Goal: Task Accomplishment & Management: Use online tool/utility

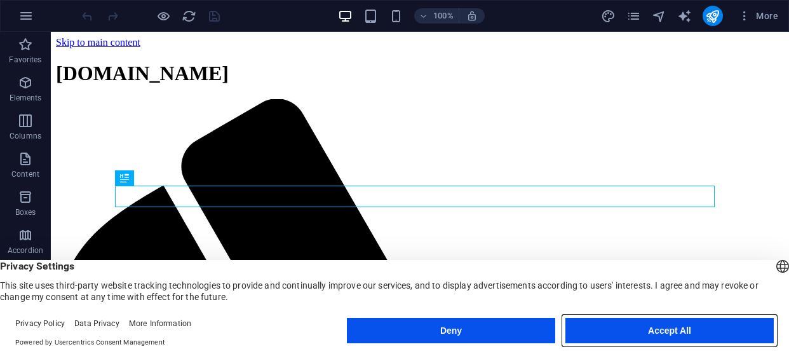
click at [658, 333] on button "Accept All" at bounding box center [670, 330] width 208 height 25
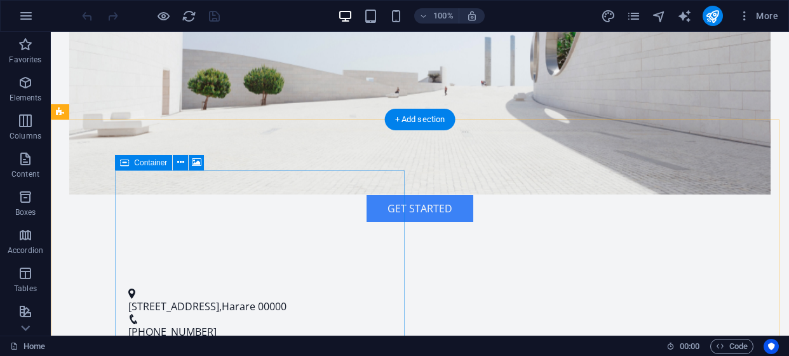
scroll to position [381, 0]
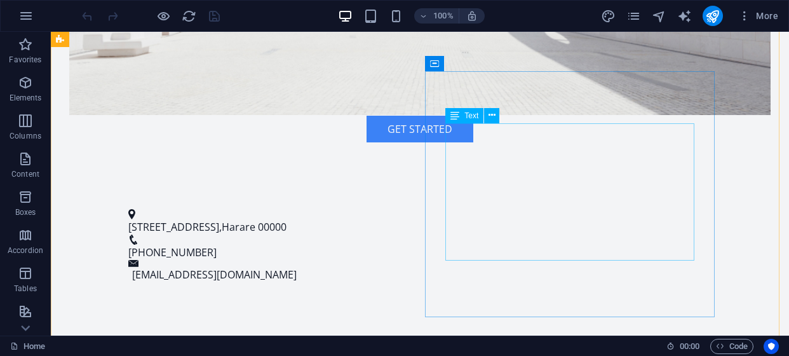
click at [474, 117] on span "Text" at bounding box center [472, 116] width 14 height 8
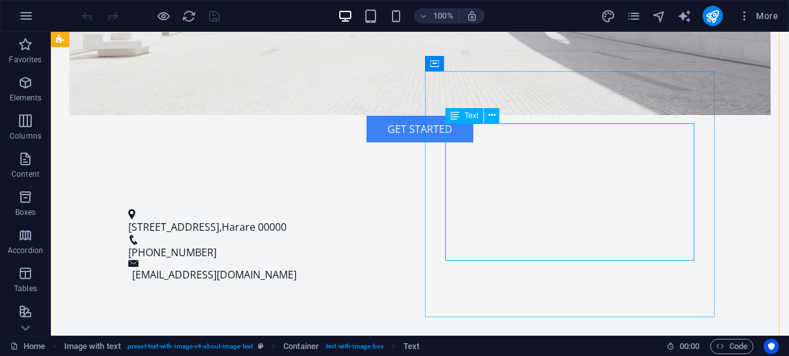
drag, startPoint x: 505, startPoint y: 130, endPoint x: 339, endPoint y: 154, distance: 167.0
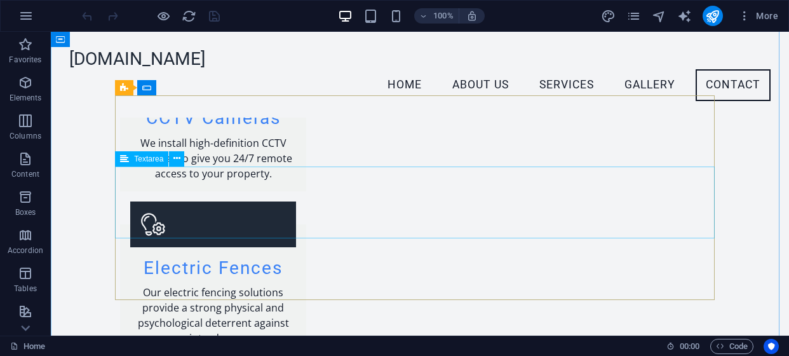
scroll to position [1271, 0]
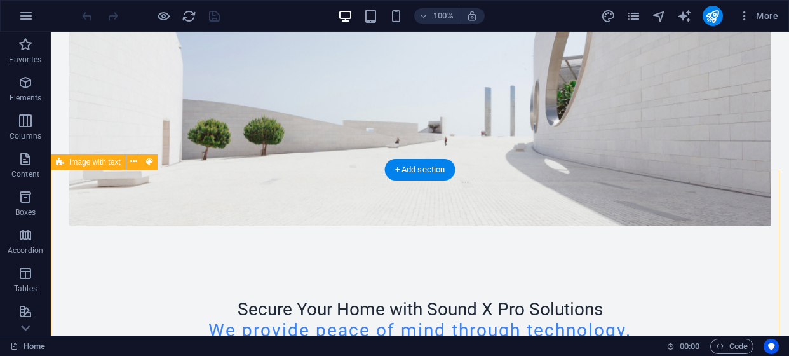
scroll to position [0, 0]
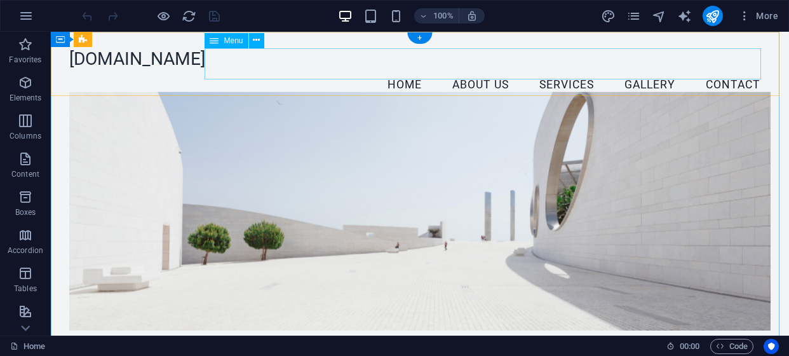
click at [388, 69] on nav "Home About Us Services Gallery Contact" at bounding box center [420, 85] width 702 height 32
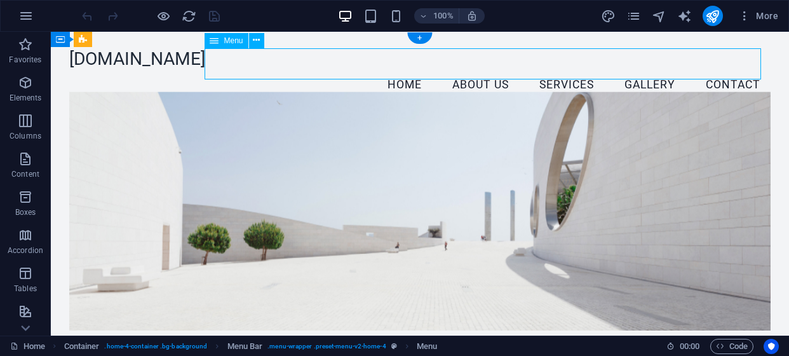
click at [391, 69] on nav "Home About Us Services Gallery Contact" at bounding box center [420, 85] width 702 height 32
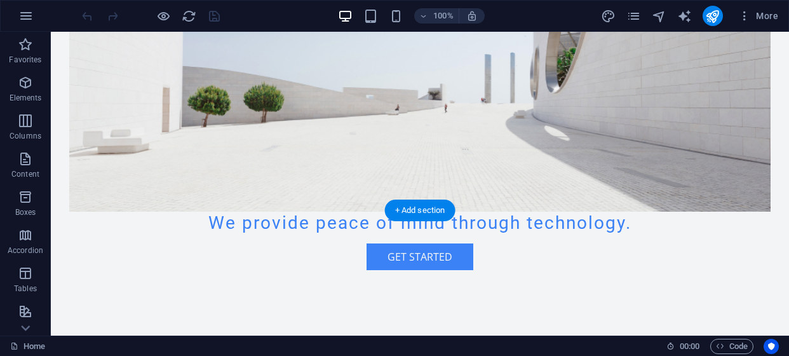
scroll to position [254, 0]
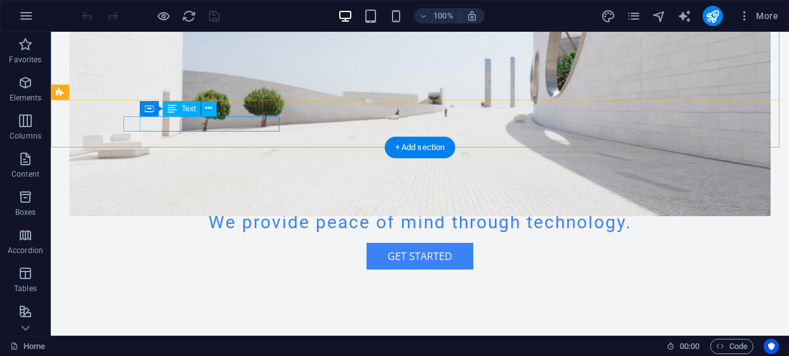
click at [278, 347] on span "00000" at bounding box center [272, 354] width 29 height 14
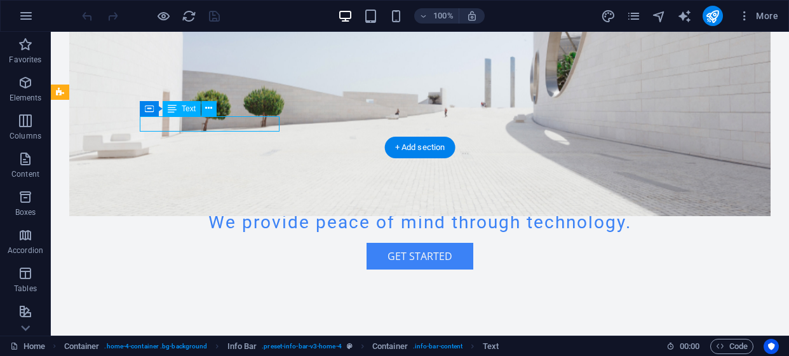
click at [277, 347] on span "00000" at bounding box center [272, 354] width 29 height 14
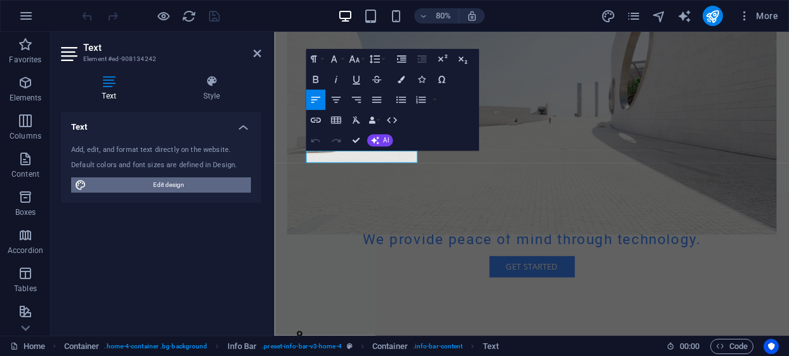
click at [174, 182] on span "Edit design" at bounding box center [168, 184] width 157 height 15
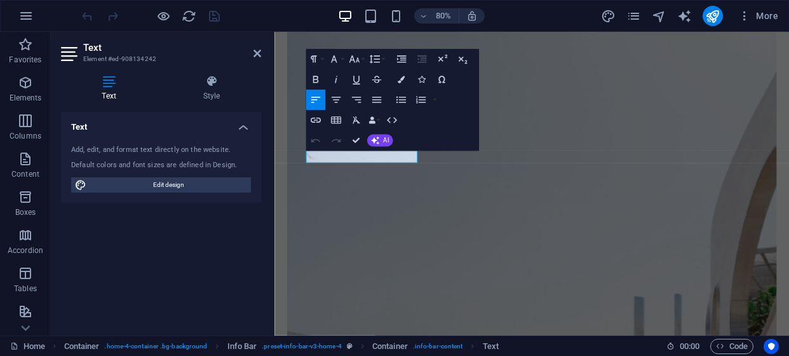
select select "px"
select select "200"
select select "px"
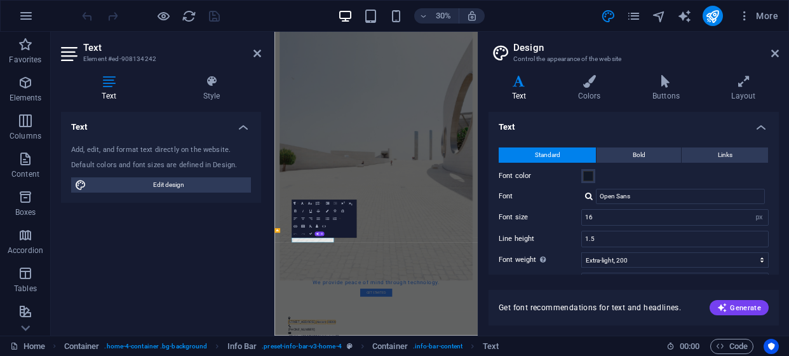
click at [520, 86] on icon at bounding box center [519, 81] width 61 height 13
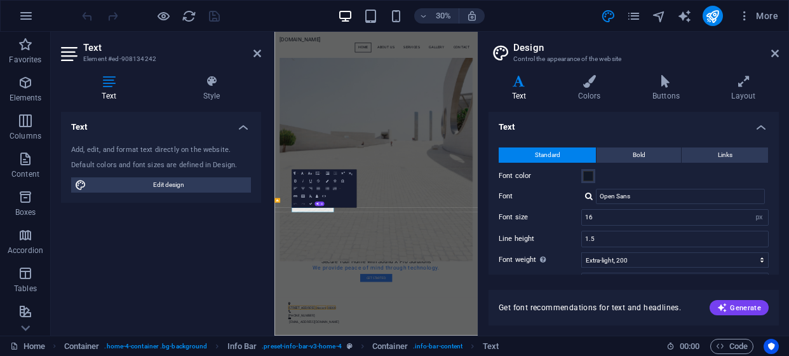
scroll to position [191, 0]
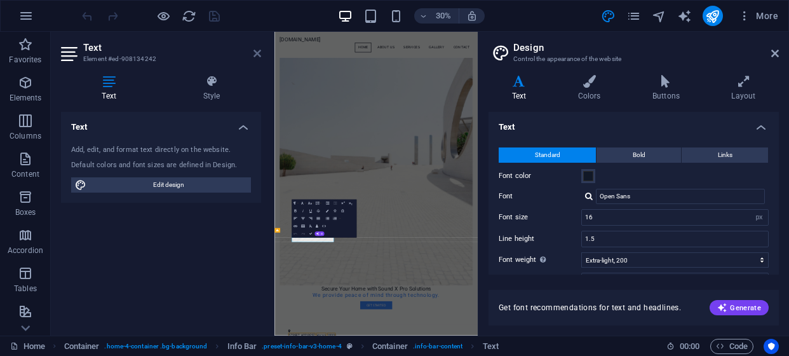
click at [259, 51] on icon at bounding box center [258, 53] width 8 height 10
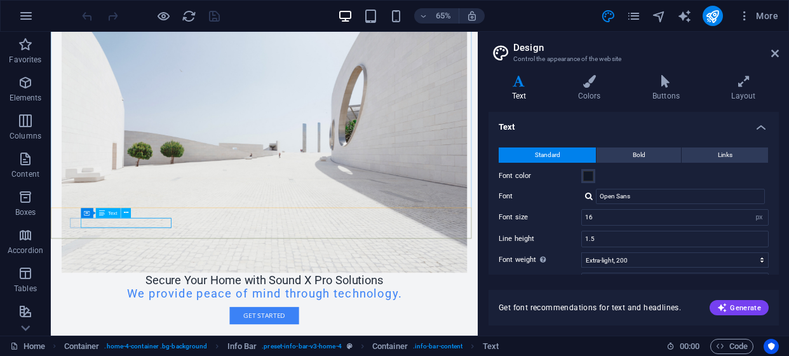
click at [116, 218] on div "Container Text" at bounding box center [108, 213] width 55 height 10
click at [129, 213] on button at bounding box center [126, 213] width 10 height 10
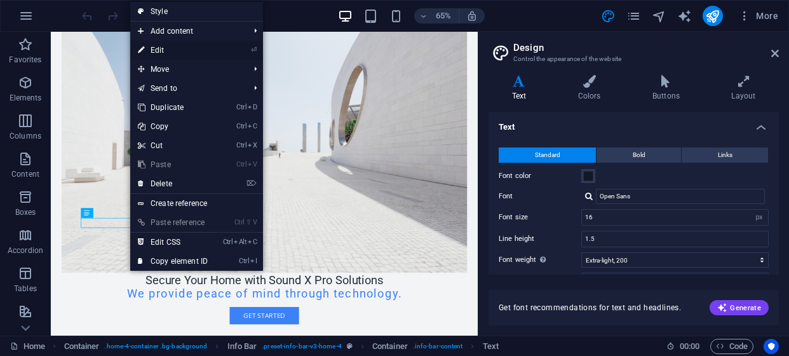
click at [167, 51] on link "⏎ Edit" at bounding box center [172, 50] width 85 height 19
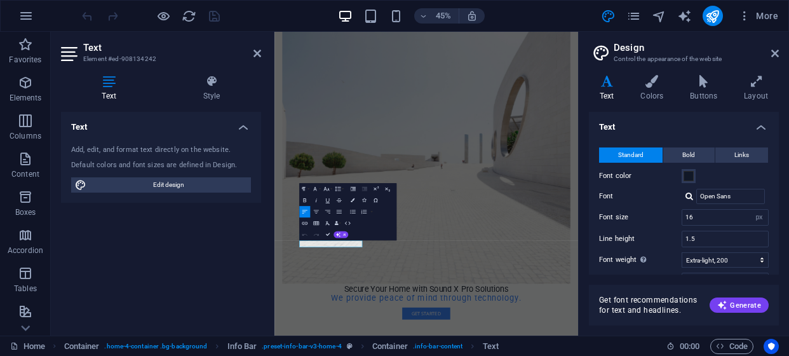
drag, startPoint x: 479, startPoint y: 214, endPoint x: 643, endPoint y: 269, distance: 172.9
click at [643, 269] on aside "Design Control the appearance of the website Variants Text Colors Buttons Layou…" at bounding box center [683, 184] width 211 height 304
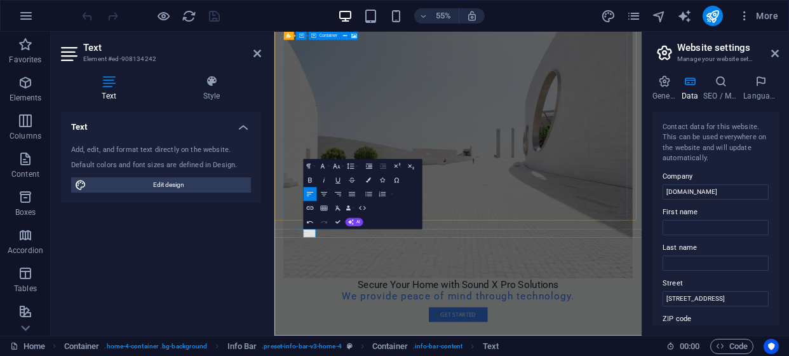
drag, startPoint x: 479, startPoint y: 226, endPoint x: 703, endPoint y: 282, distance: 231.2
click at [703, 282] on aside "Website settings Manage your website settings General Data SEO / Meta Languages…" at bounding box center [715, 184] width 147 height 304
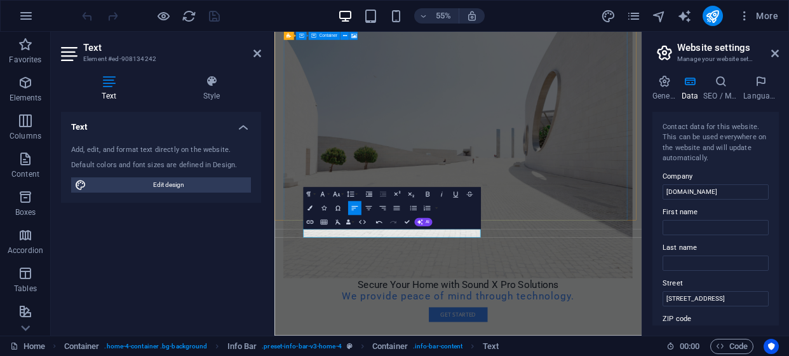
click at [789, 351] on figure at bounding box center [608, 228] width 634 height 503
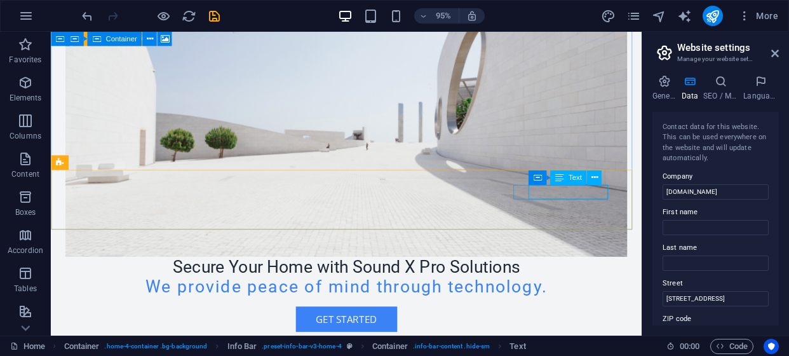
click at [577, 181] on span "Text" at bounding box center [575, 177] width 13 height 7
click at [596, 177] on icon at bounding box center [594, 178] width 6 height 13
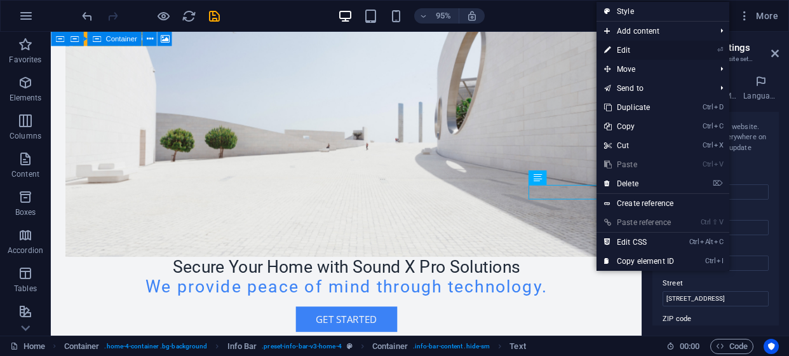
click at [631, 49] on link "⏎ Edit" at bounding box center [639, 50] width 85 height 19
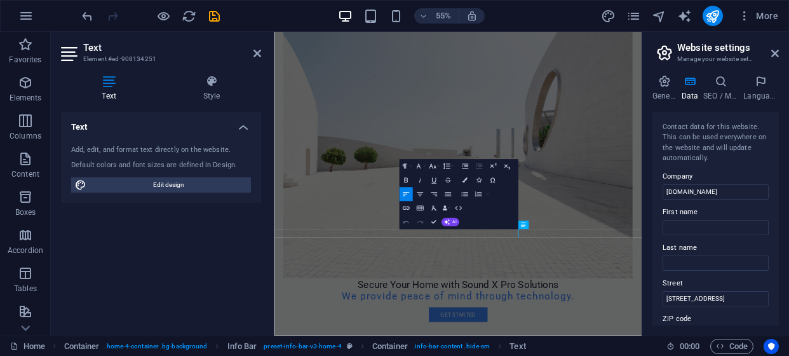
click at [407, 222] on icon "button" at bounding box center [406, 222] width 6 height 3
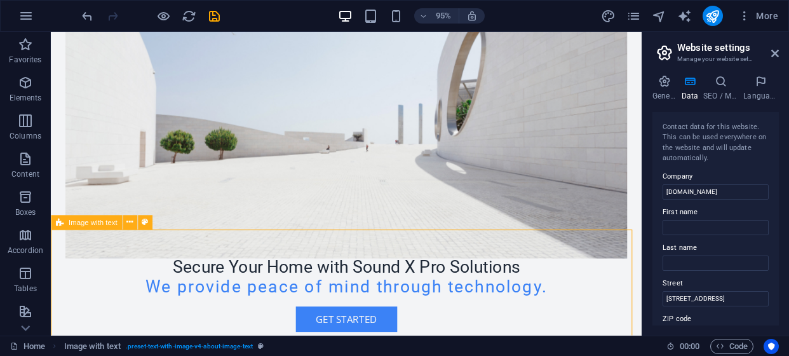
scroll to position [254, 0]
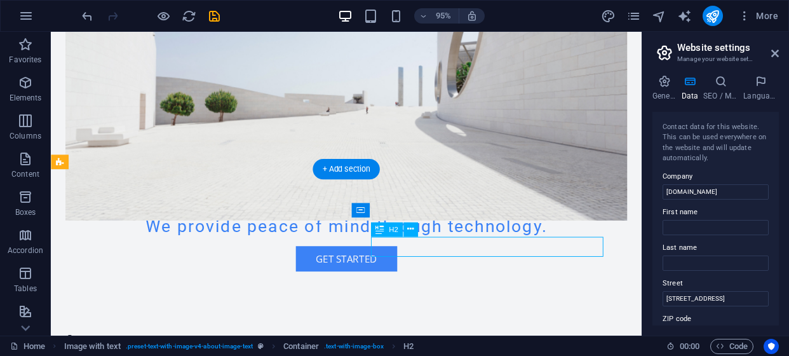
click at [409, 229] on icon at bounding box center [410, 229] width 6 height 13
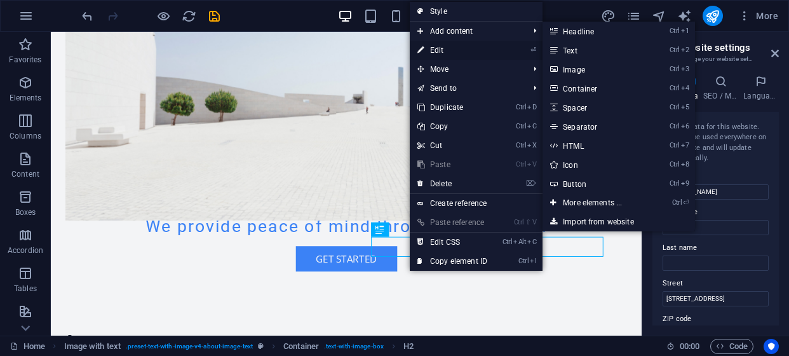
click at [440, 45] on link "⏎ Edit" at bounding box center [452, 50] width 85 height 19
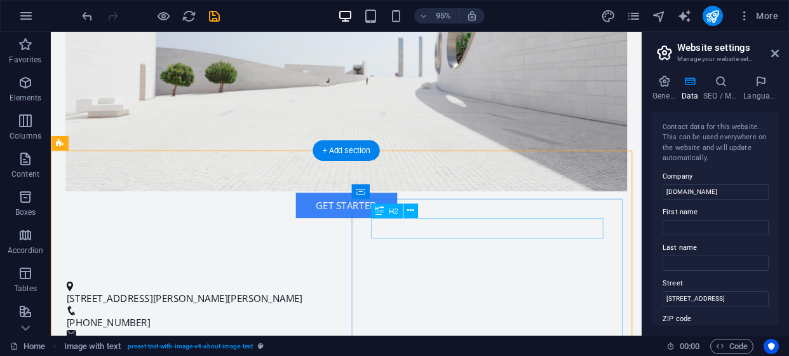
scroll to position [318, 0]
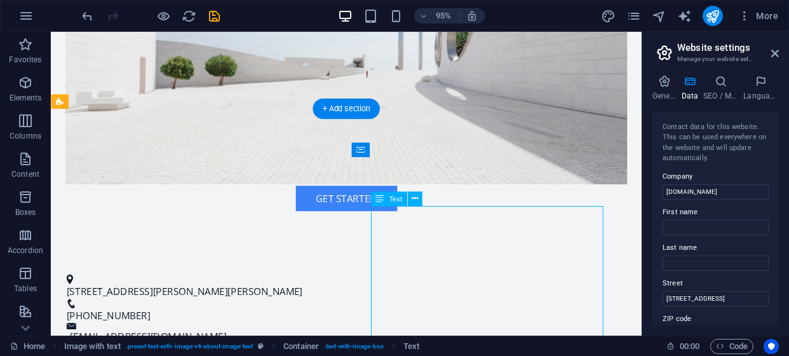
click at [414, 200] on icon at bounding box center [414, 199] width 6 height 13
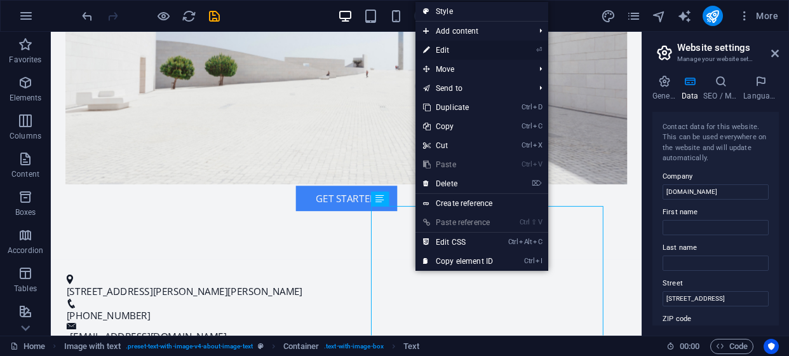
click at [447, 48] on link "⏎ Edit" at bounding box center [458, 50] width 85 height 19
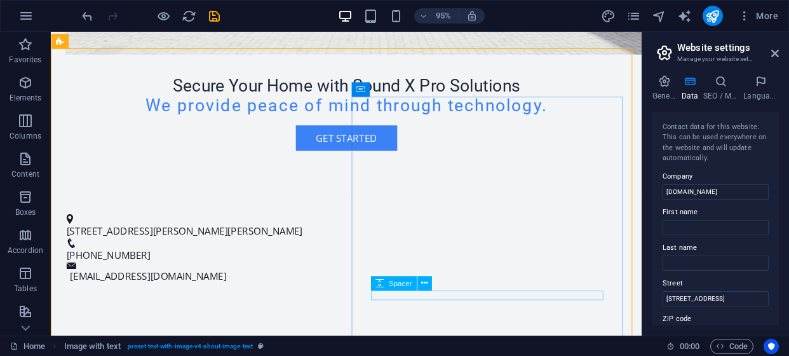
click at [398, 287] on span "Spacer" at bounding box center [400, 283] width 23 height 7
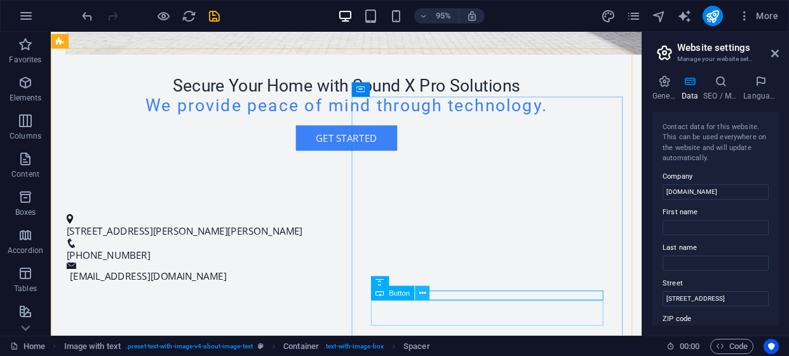
click at [425, 294] on icon at bounding box center [422, 293] width 6 height 13
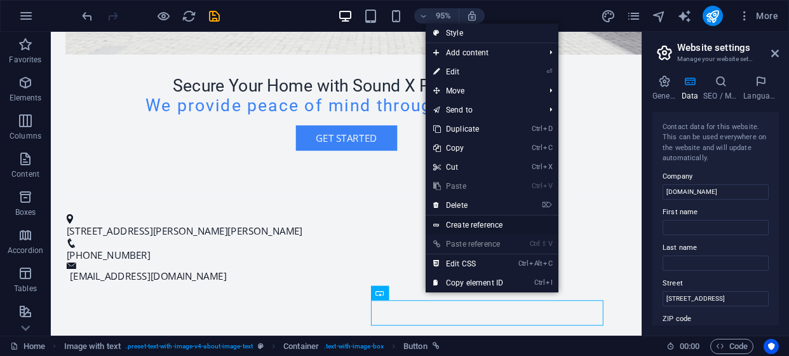
click at [463, 221] on link "Create reference" at bounding box center [492, 224] width 133 height 19
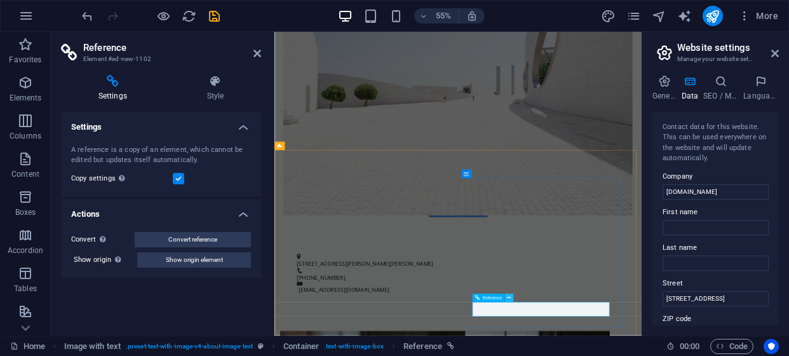
click at [510, 298] on icon at bounding box center [509, 298] width 4 height 8
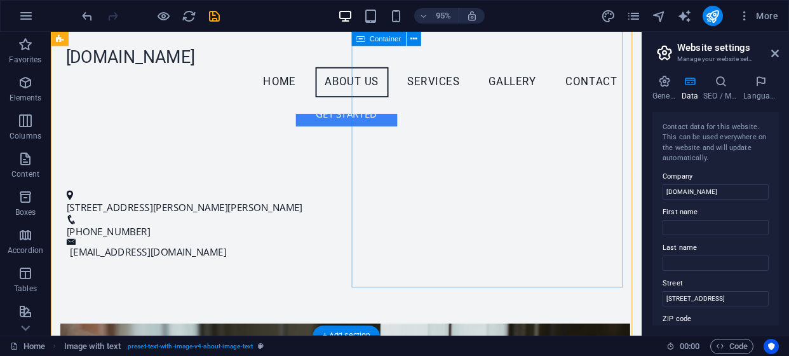
scroll to position [357, 0]
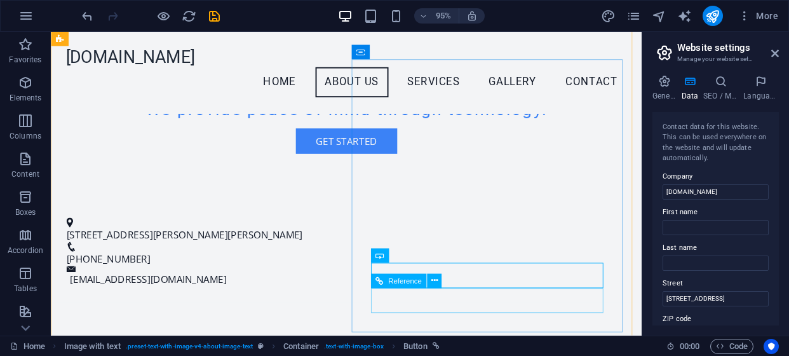
click at [451, 344] on link "Reference" at bounding box center [429, 346] width 51 height 15
click at [452, 343] on icon "breadcrumb" at bounding box center [450, 346] width 7 height 7
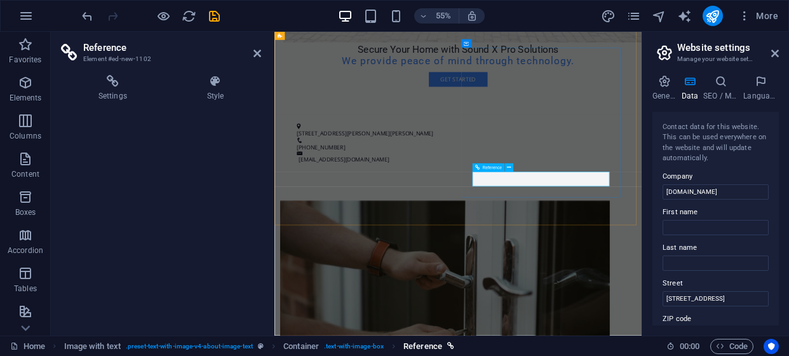
click at [447, 343] on link "Reference" at bounding box center [429, 346] width 51 height 15
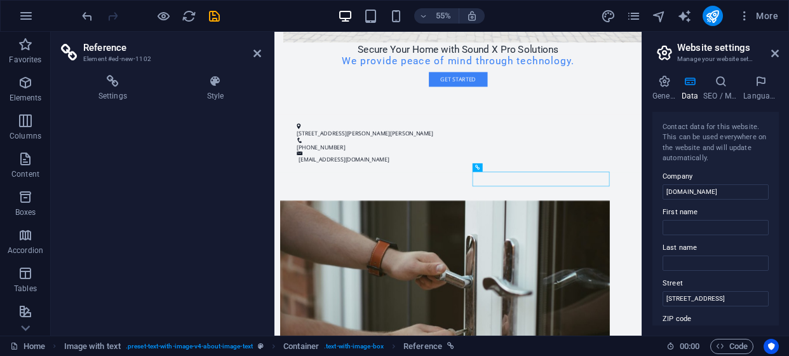
drag, startPoint x: 754, startPoint y: 203, endPoint x: 654, endPoint y: 304, distance: 142.0
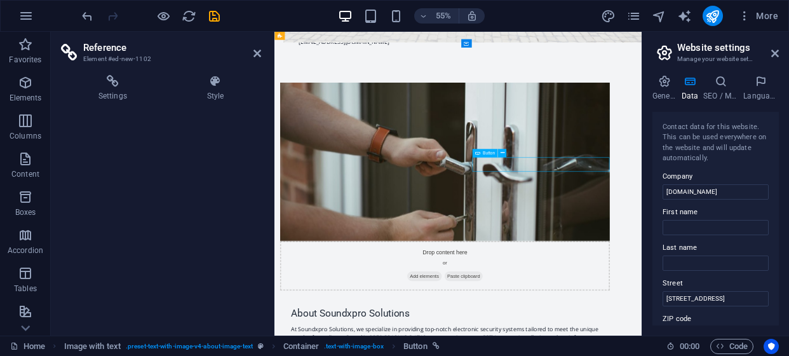
scroll to position [421, 0]
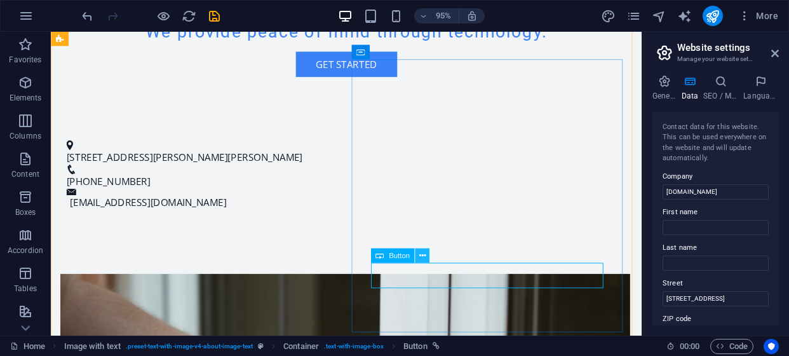
click at [421, 253] on icon at bounding box center [422, 256] width 6 height 13
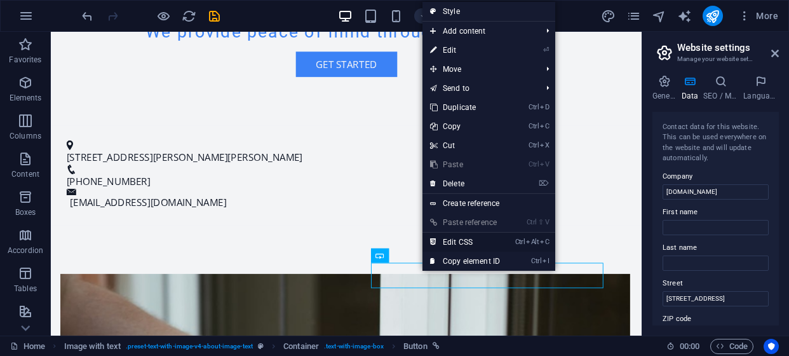
click at [460, 241] on link "Ctrl Alt C Edit CSS" at bounding box center [465, 242] width 85 height 19
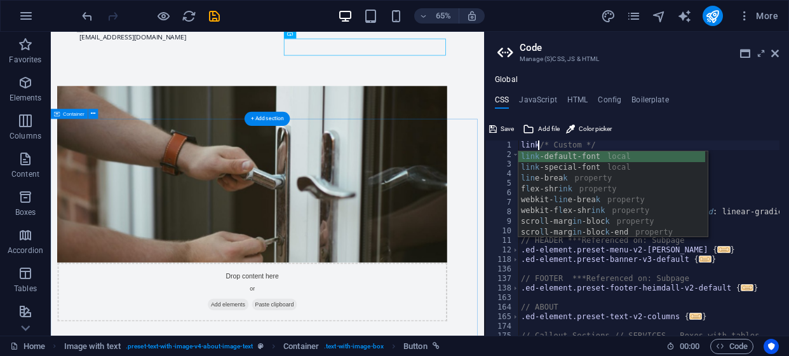
scroll to position [0, 1]
click at [578, 156] on div "link -default-font local link -special-font local lin e-brea k property f l ex-…" at bounding box center [612, 205] width 187 height 108
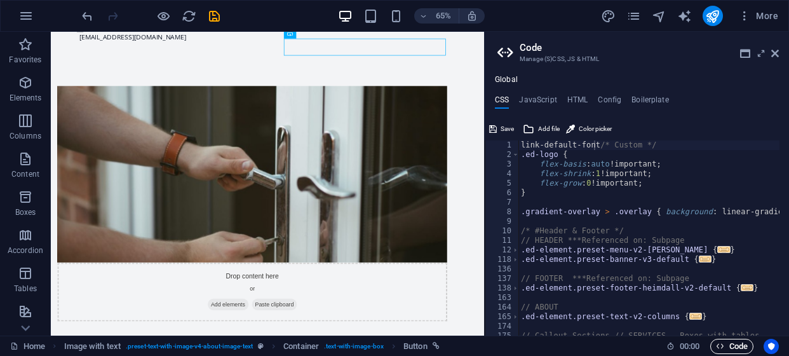
click at [741, 346] on span "Code" at bounding box center [732, 346] width 32 height 15
click at [735, 346] on span "Code" at bounding box center [732, 346] width 32 height 15
click at [592, 146] on div "link-default-font /* Custom */ .ed-logo { flex-basis : auto !important; flex-sh…" at bounding box center [780, 242] width 523 height 205
click at [686, 181] on div "link-default-font1 /* Custom */ .ed-logo { flex-basis : auto !important; flex-s…" at bounding box center [780, 242] width 523 height 205
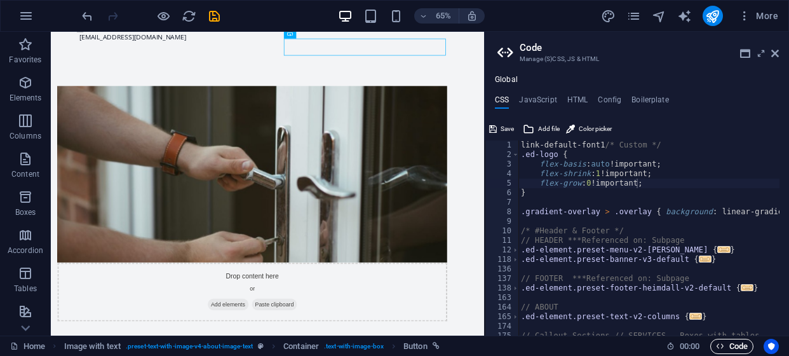
click at [728, 343] on span "Code" at bounding box center [732, 346] width 32 height 15
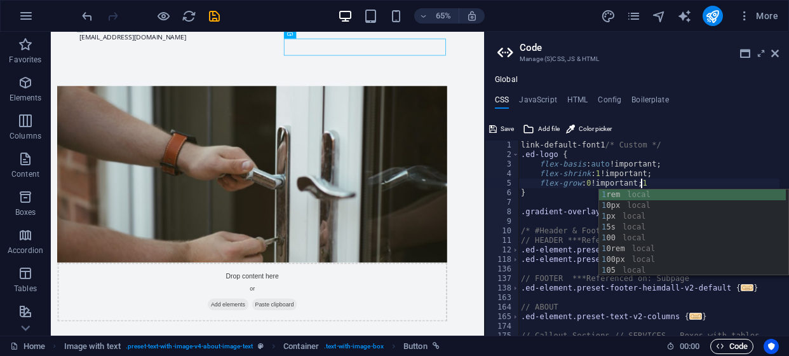
scroll to position [0, 10]
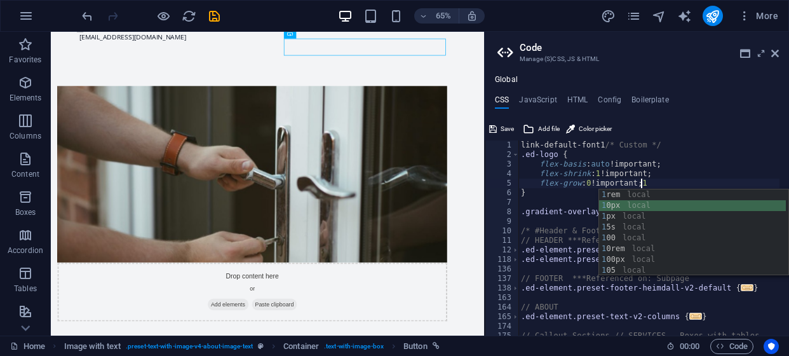
click at [627, 203] on div "1 rem local 1 0px local 1 px local 1 5s local 1 00 local 1 0rem local 1 00px lo…" at bounding box center [692, 243] width 187 height 108
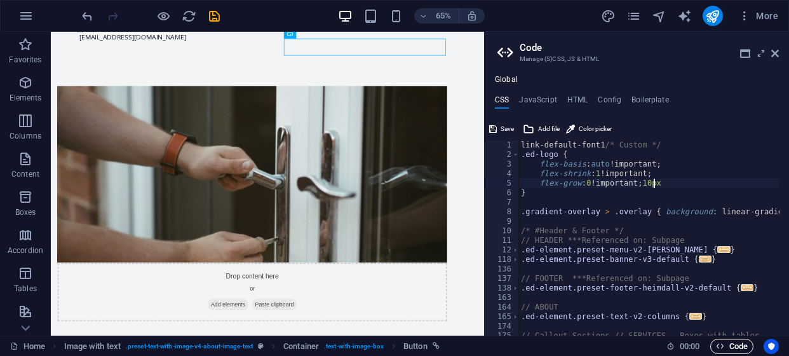
type textarea "flex-grow: 0!important;10px"
click at [726, 346] on span "Code" at bounding box center [732, 346] width 32 height 15
click at [689, 343] on span ":" at bounding box center [690, 346] width 2 height 10
click at [769, 347] on icon "Usercentrics" at bounding box center [771, 346] width 9 height 9
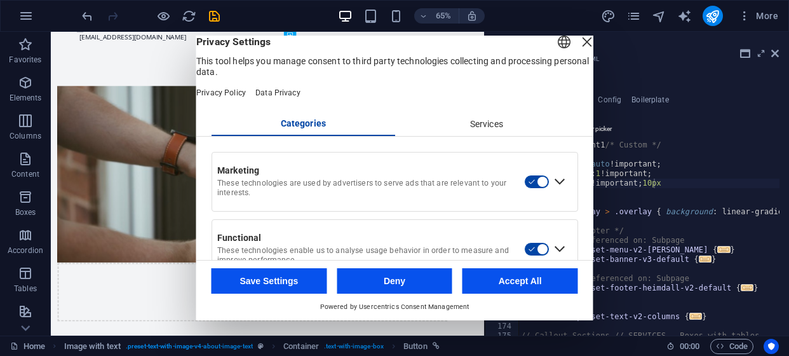
click at [578, 51] on div "Close Layer" at bounding box center [587, 42] width 18 height 18
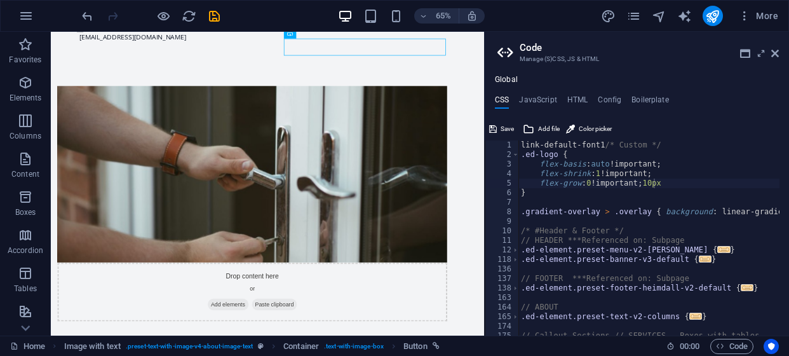
click at [556, 30] on div "65% More" at bounding box center [395, 16] width 788 height 31
click at [775, 54] on icon at bounding box center [776, 53] width 8 height 10
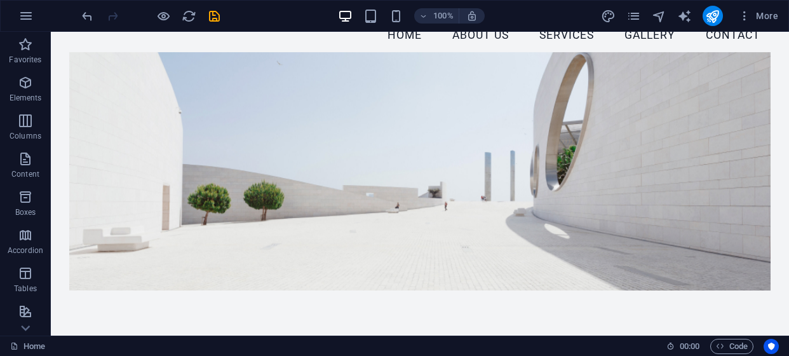
scroll to position [0, 0]
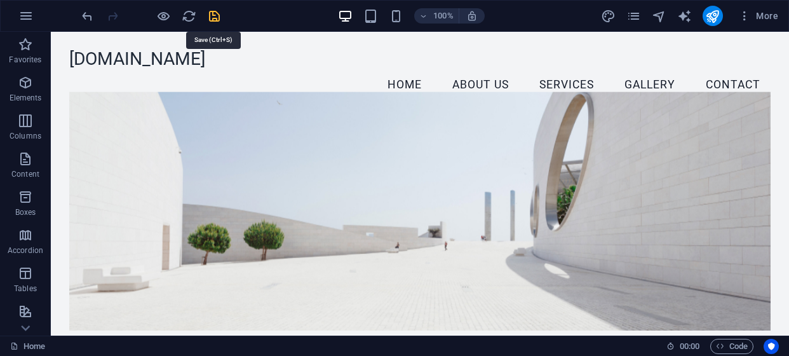
click at [217, 15] on icon "save" at bounding box center [214, 16] width 15 height 15
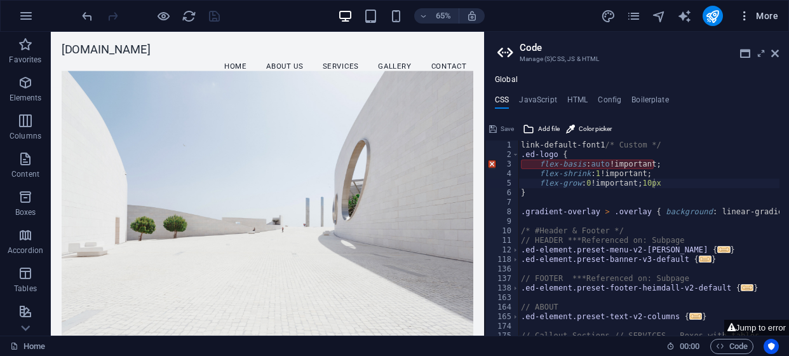
click at [744, 15] on icon "button" at bounding box center [745, 16] width 13 height 13
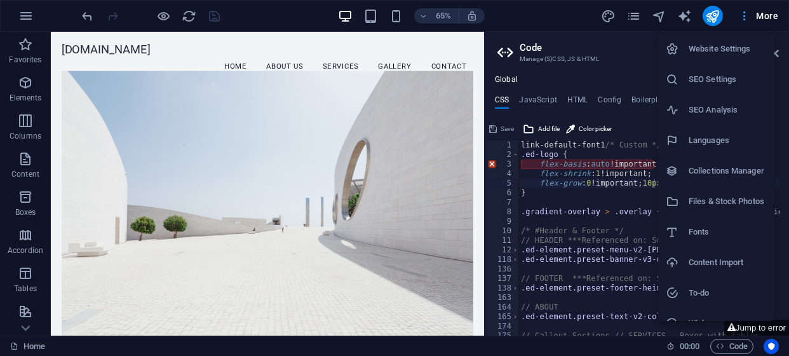
click at [744, 15] on div at bounding box center [394, 178] width 789 height 356
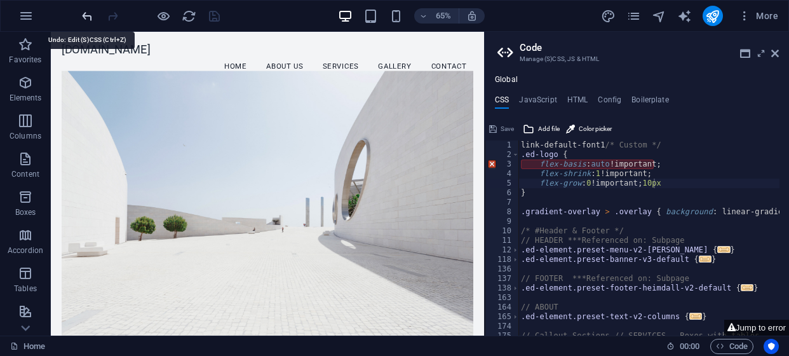
click at [84, 12] on icon "undo" at bounding box center [87, 16] width 15 height 15
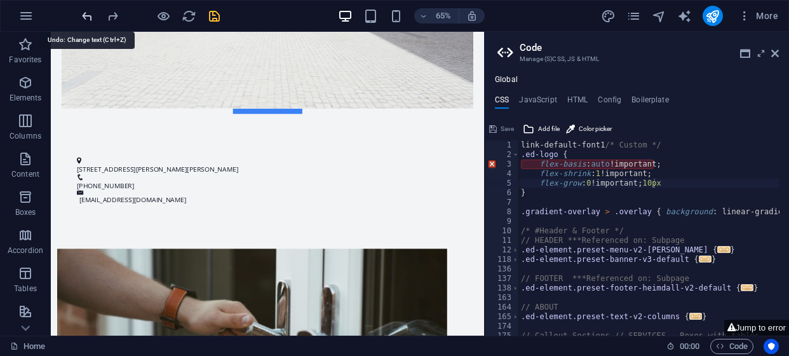
scroll to position [580, 0]
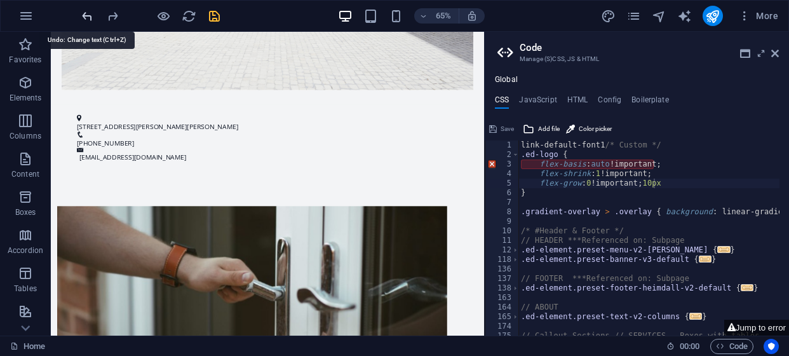
click at [84, 12] on icon "undo" at bounding box center [87, 16] width 15 height 15
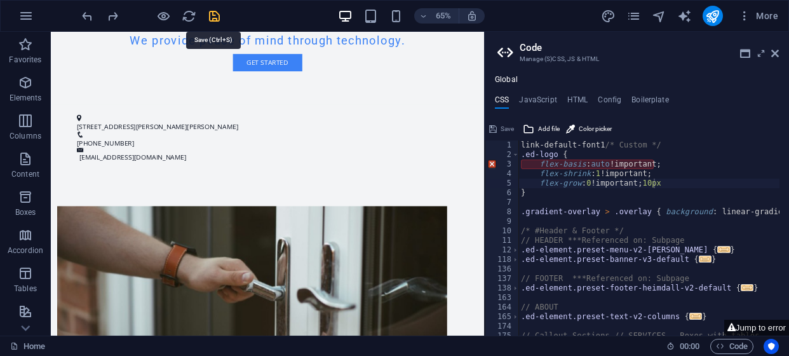
click at [211, 13] on icon "save" at bounding box center [214, 16] width 15 height 15
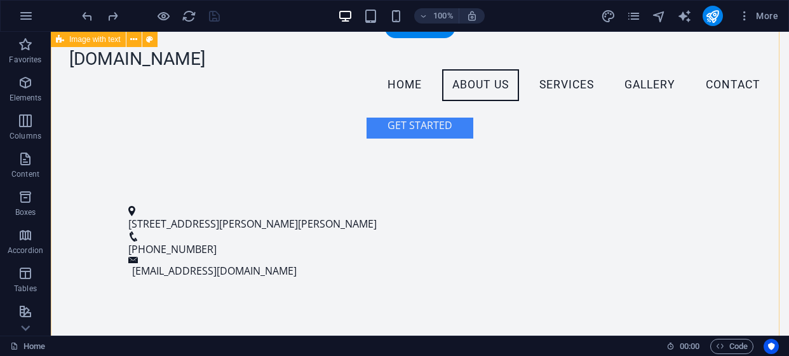
scroll to position [262, 0]
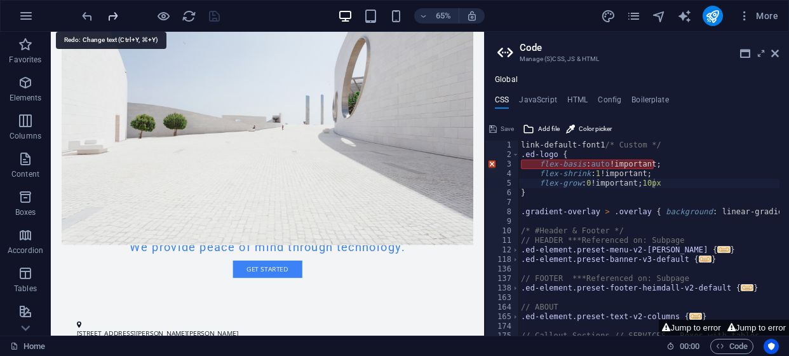
click at [113, 11] on icon "redo" at bounding box center [113, 16] width 15 height 15
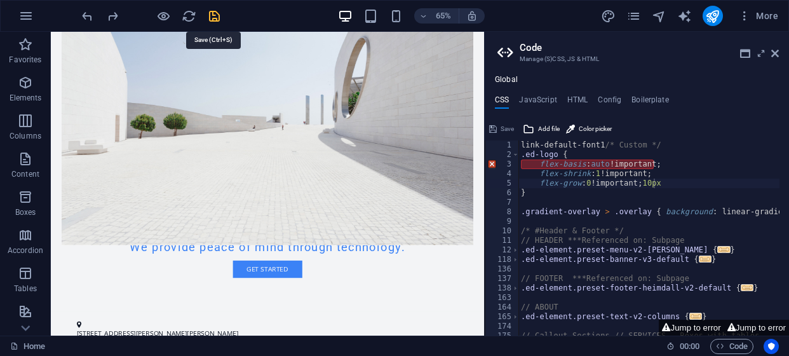
click at [212, 16] on icon "save" at bounding box center [214, 16] width 15 height 15
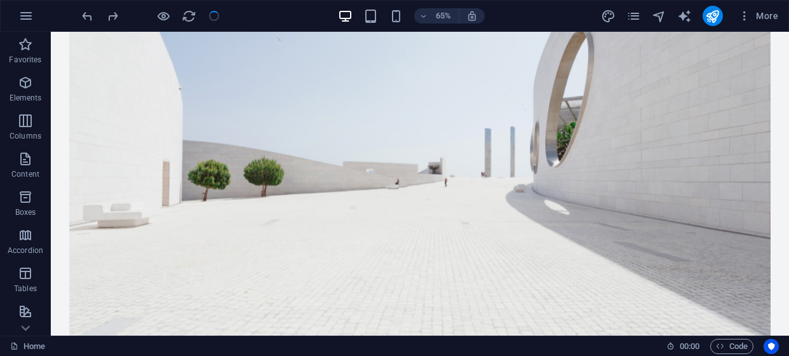
checkbox input "false"
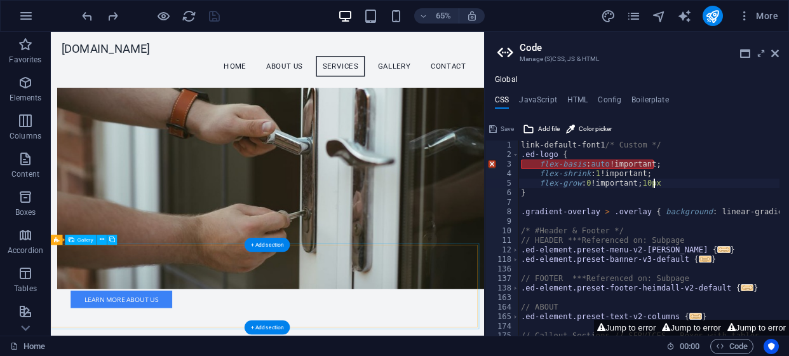
scroll to position [845, 0]
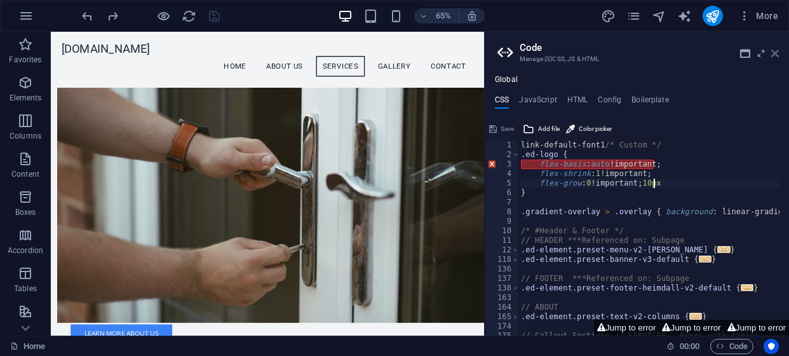
click at [772, 51] on icon at bounding box center [776, 53] width 8 height 10
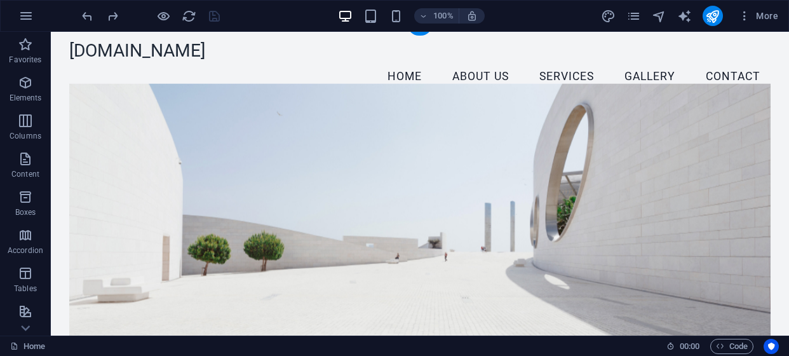
scroll to position [0, 0]
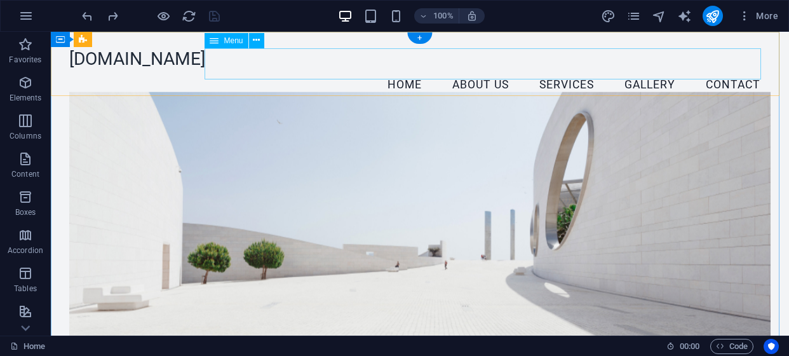
click at [393, 69] on nav "Home About Us Services Gallery Contact" at bounding box center [420, 85] width 702 height 32
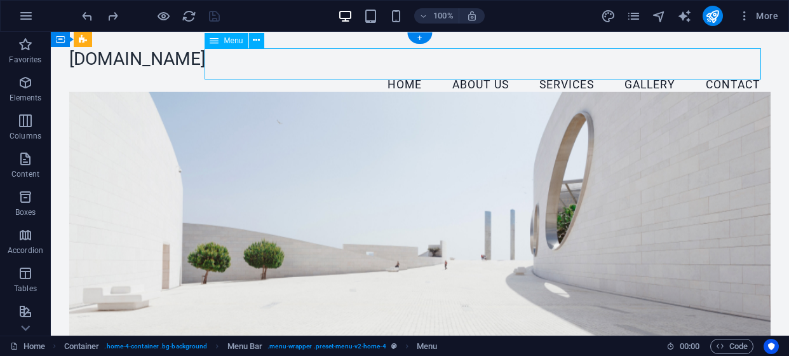
click at [454, 69] on nav "Home About Us Services Gallery Contact" at bounding box center [420, 85] width 702 height 32
